Goal: Navigation & Orientation: Go to known website

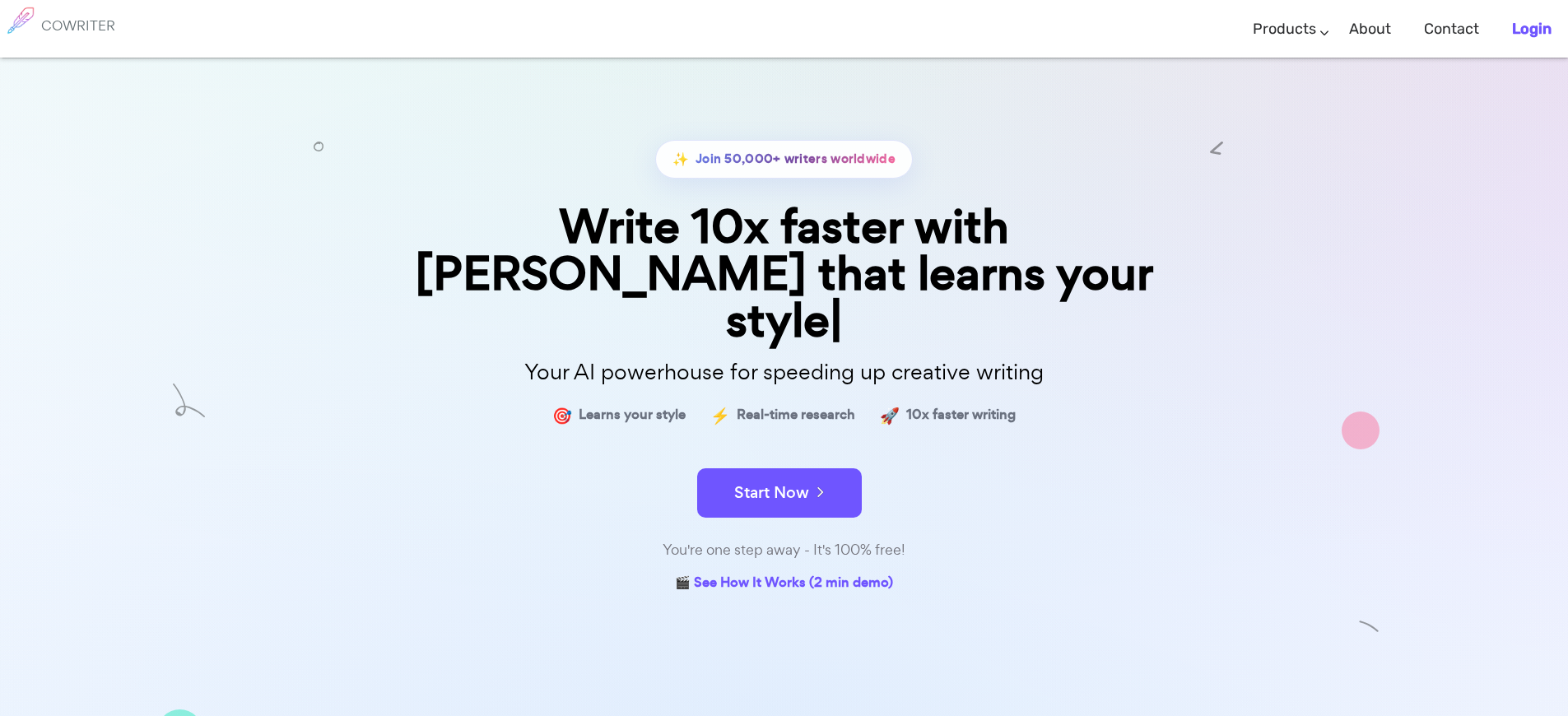
click at [1531, 28] on b "Login" at bounding box center [1532, 28] width 39 height 18
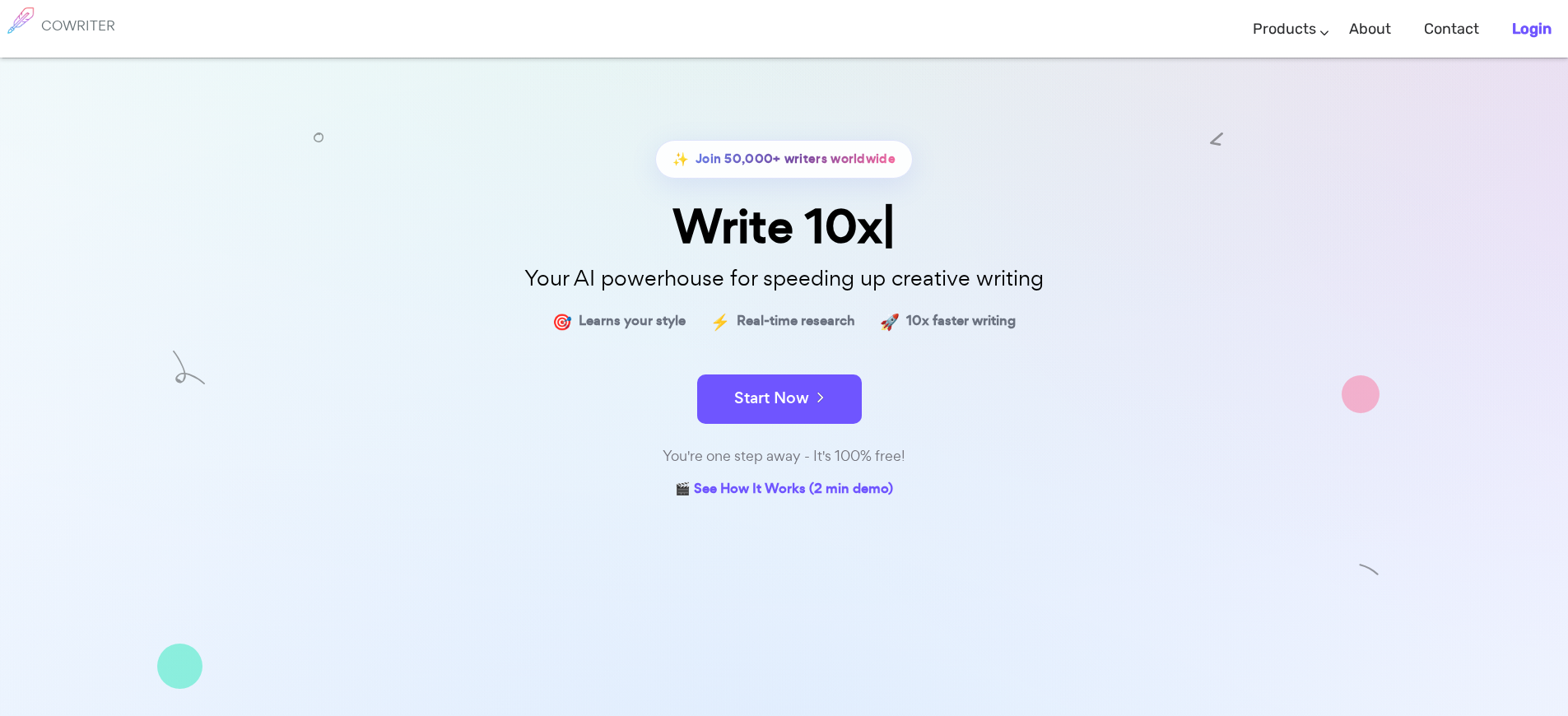
click at [1531, 28] on b "Login" at bounding box center [1532, 28] width 39 height 18
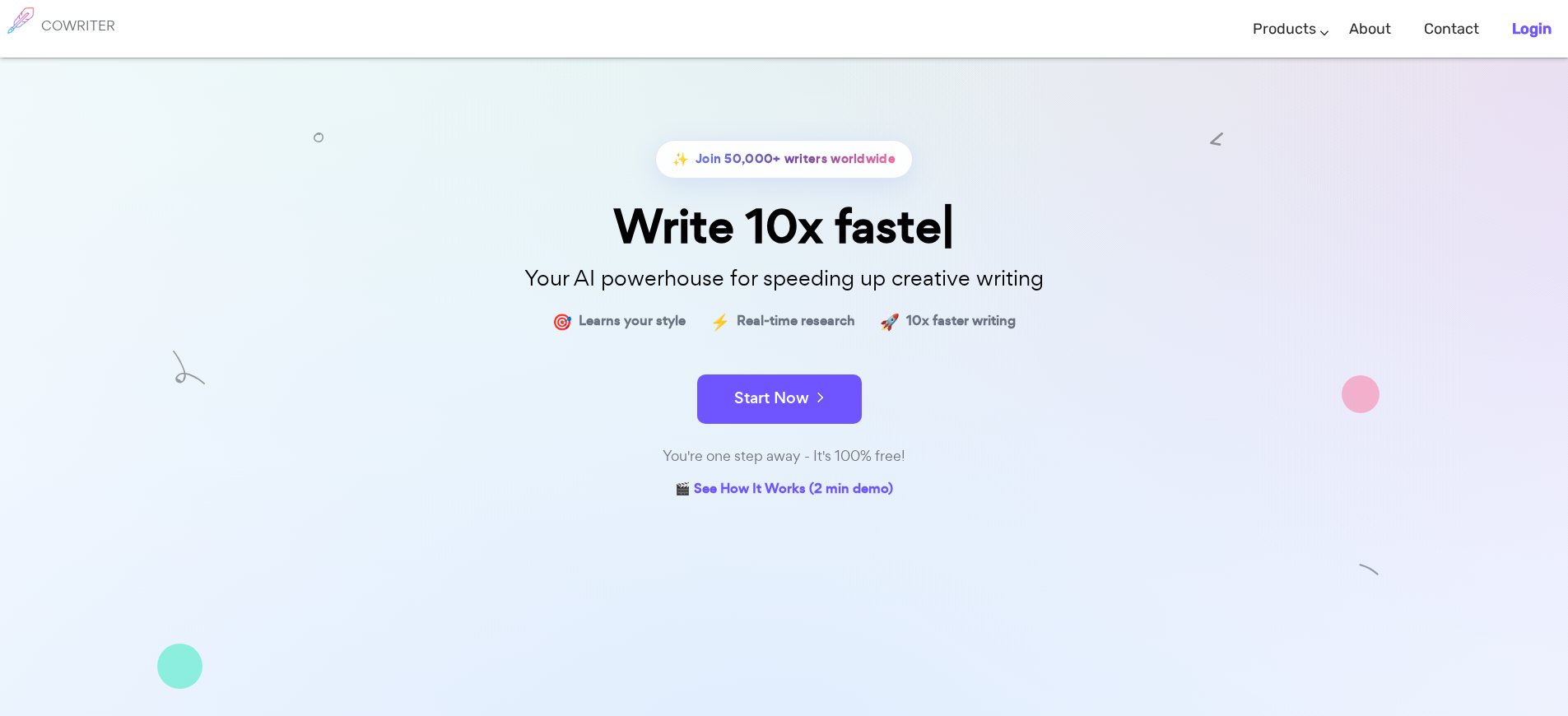
click at [1531, 28] on b "Login" at bounding box center [1532, 28] width 39 height 18
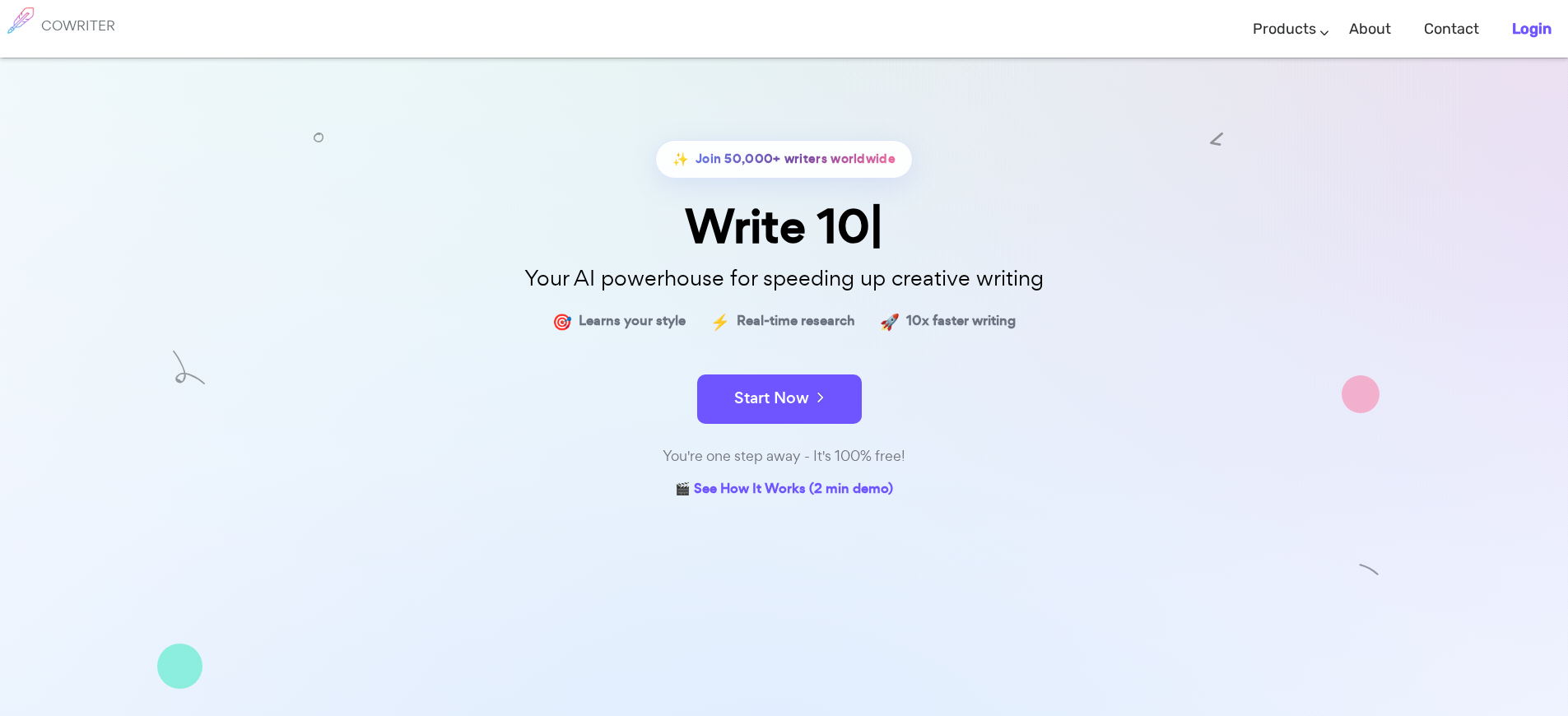
click at [1531, 28] on b "Login" at bounding box center [1532, 28] width 39 height 18
